Goal: Task Accomplishment & Management: Manage account settings

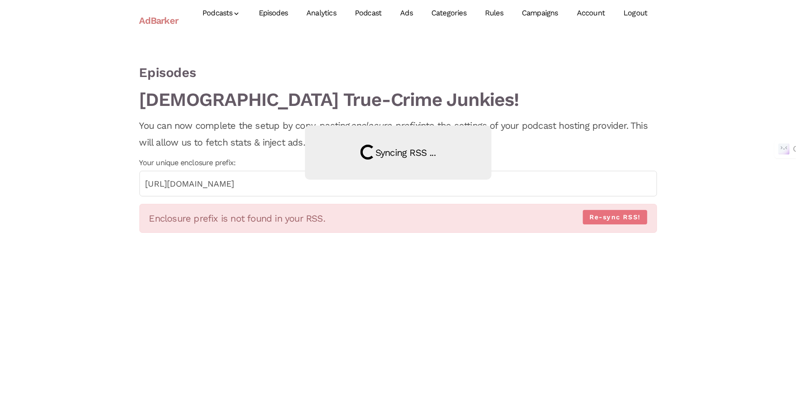
click at [647, 16] on link "Logout" at bounding box center [635, 14] width 42 height 42
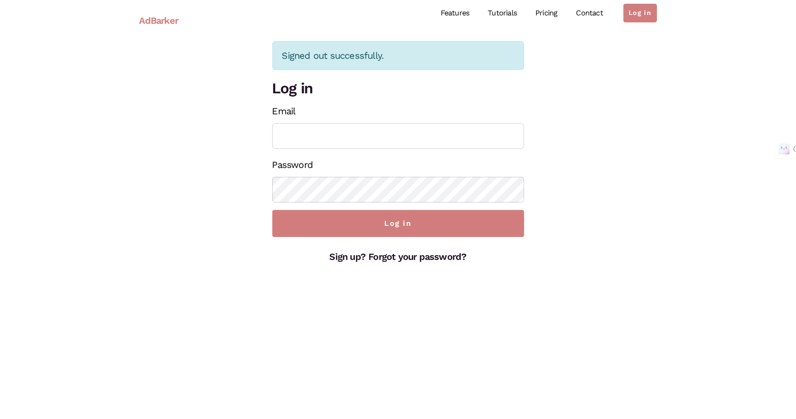
type input "[EMAIL_ADDRESS][DOMAIN_NAME]"
drag, startPoint x: 429, startPoint y: 140, endPoint x: 263, endPoint y: 146, distance: 166.2
click at [263, 146] on div "Signed out successfully. Log in Email [EMAIL_ADDRESS][DOMAIN_NAME] Password Log…" at bounding box center [398, 153] width 532 height 224
click at [162, 199] on div "Signed out successfully. Log in Email [EMAIL_ADDRESS][DOMAIN_NAME] Password Log…" at bounding box center [398, 153] width 532 height 224
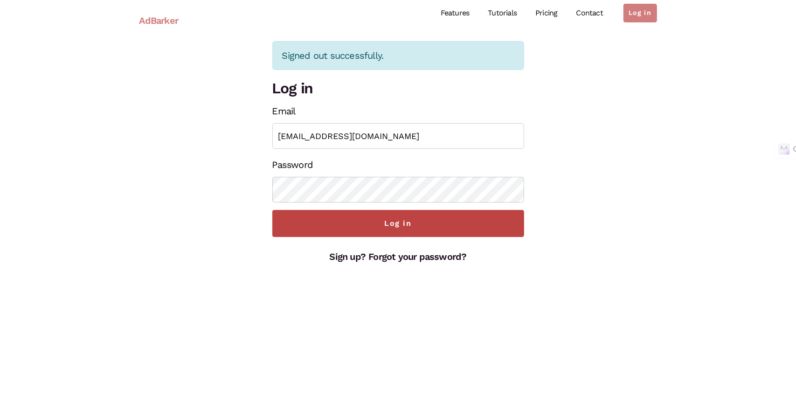
click at [472, 226] on input "Log in" at bounding box center [398, 223] width 252 height 27
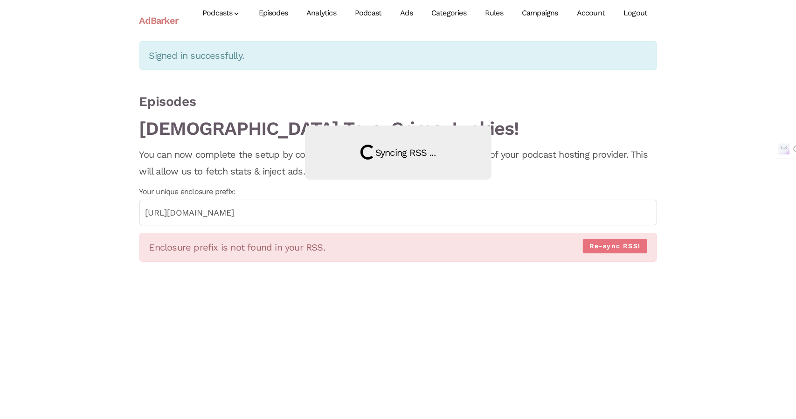
click at [604, 245] on div "Loading Syncing RSS ..." at bounding box center [398, 209] width 796 height 419
